Goal: Find specific page/section: Find specific page/section

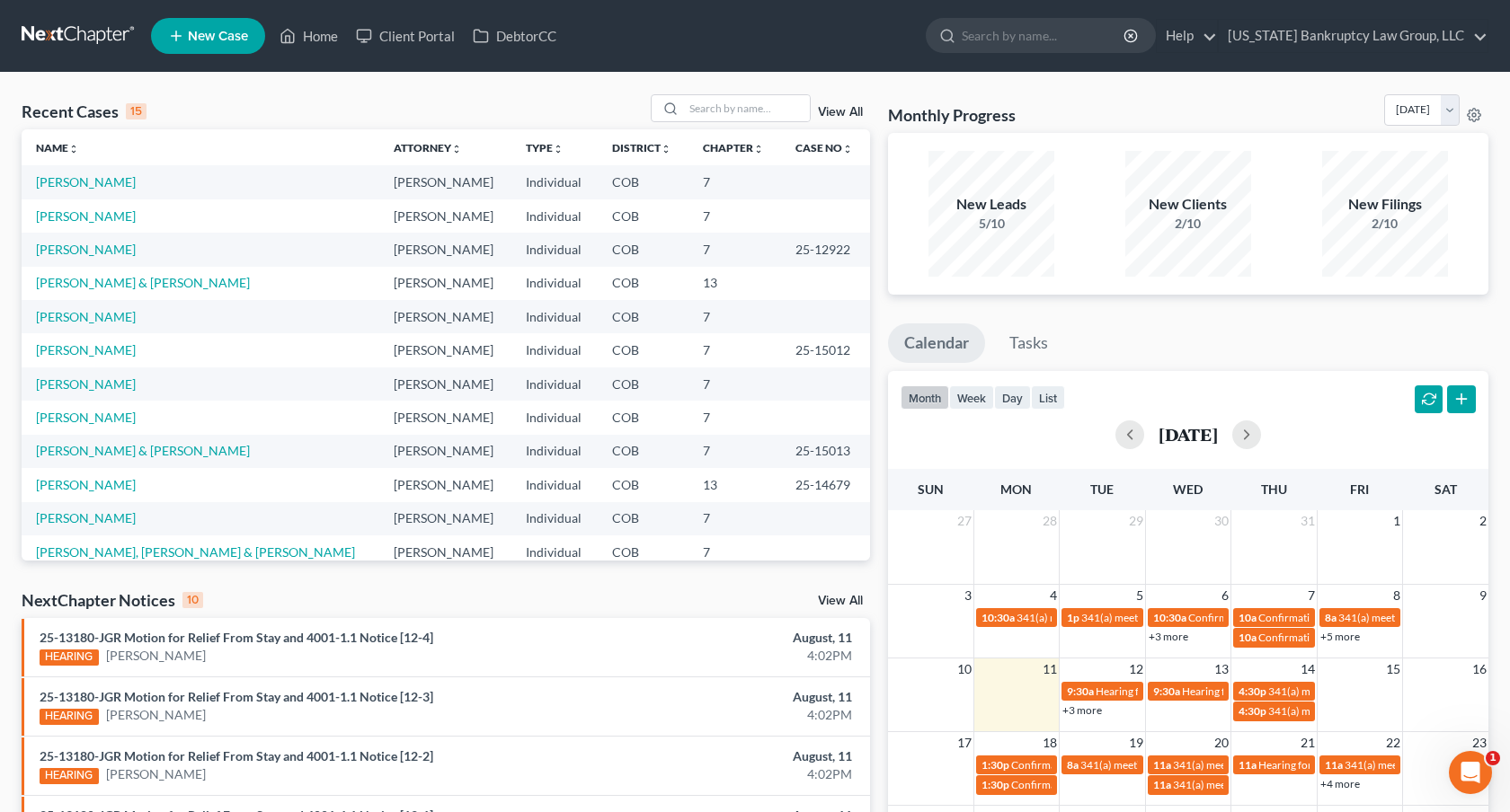
click at [88, 21] on link at bounding box center [79, 36] width 115 height 33
click at [719, 111] on input "search" at bounding box center [746, 108] width 126 height 26
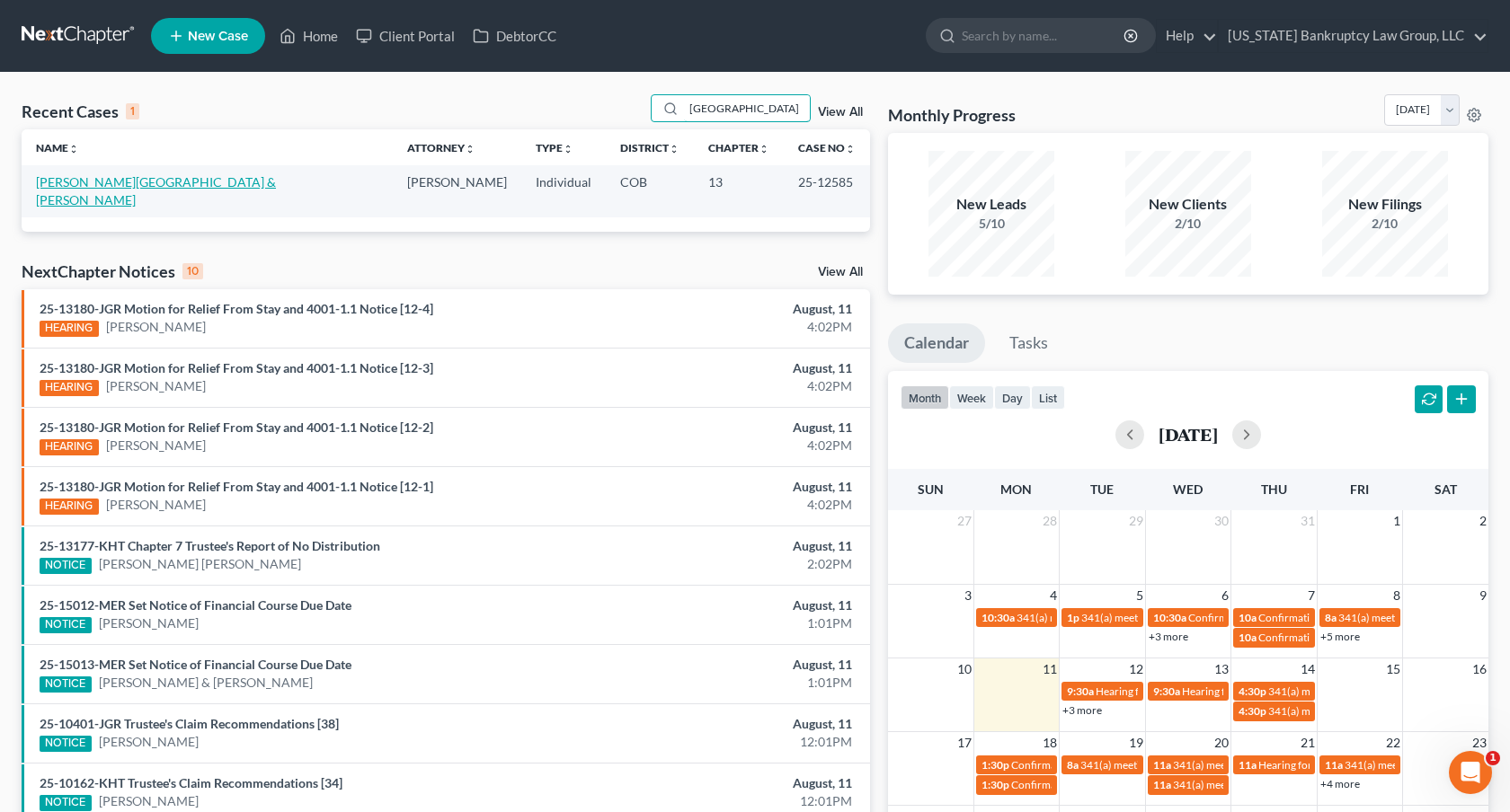
type input "trinidad"
click at [146, 190] on link "Bustamante-Trinidad, Erin & Trinidad, Joshua" at bounding box center [156, 191] width 240 height 33
